Goal: Task Accomplishment & Management: Use online tool/utility

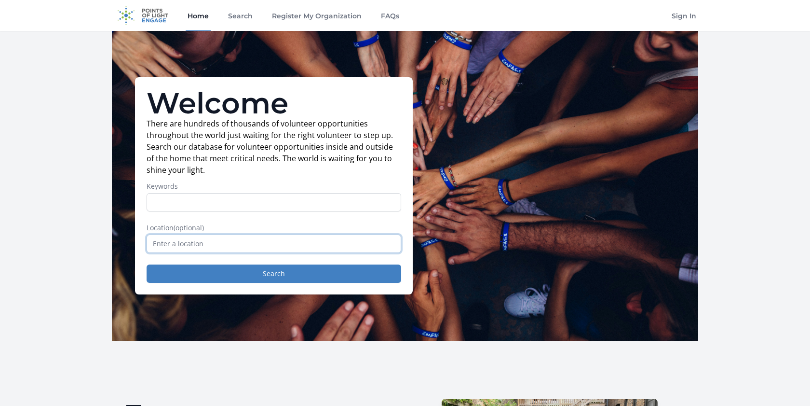
click at [313, 239] on input "text" at bounding box center [274, 243] width 255 height 18
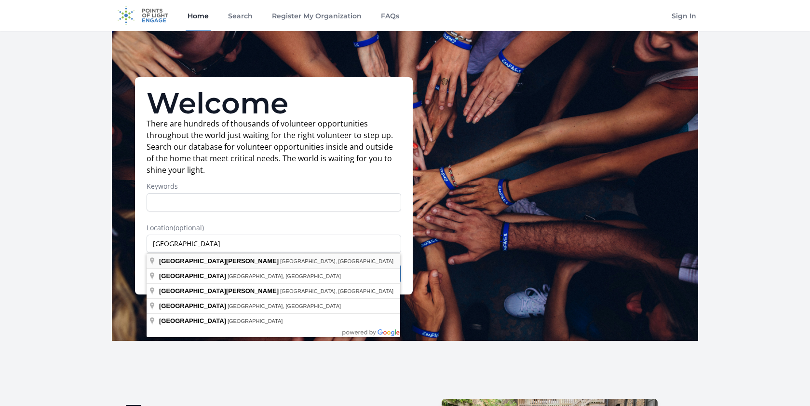
type input "[GEOGRAPHIC_DATA], [GEOGRAPHIC_DATA], [GEOGRAPHIC_DATA]"
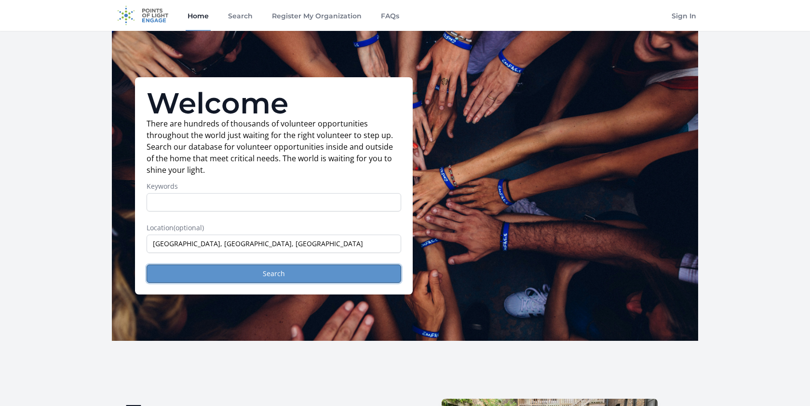
click at [277, 273] on button "Search" at bounding box center [274, 273] width 255 height 18
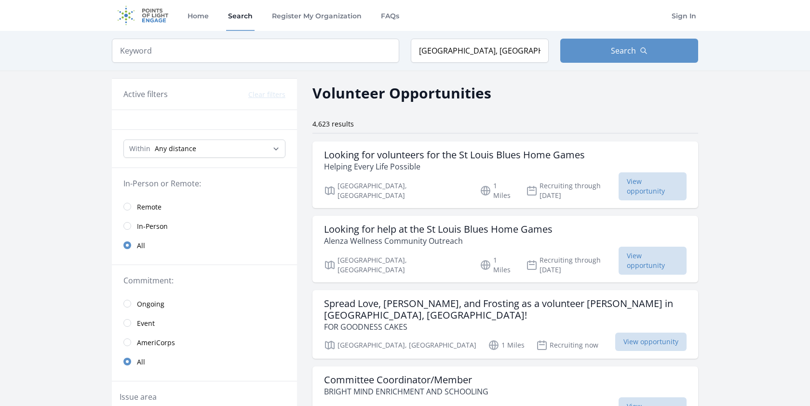
click at [151, 203] on span "Remote" at bounding box center [149, 207] width 25 height 10
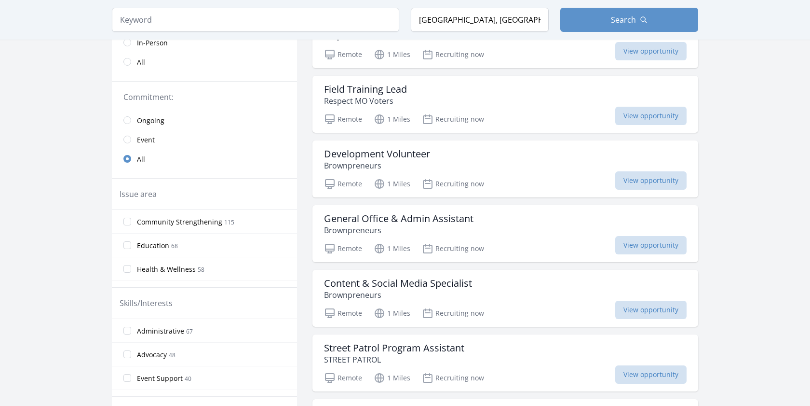
scroll to position [196, 0]
